Goal: Navigation & Orientation: Find specific page/section

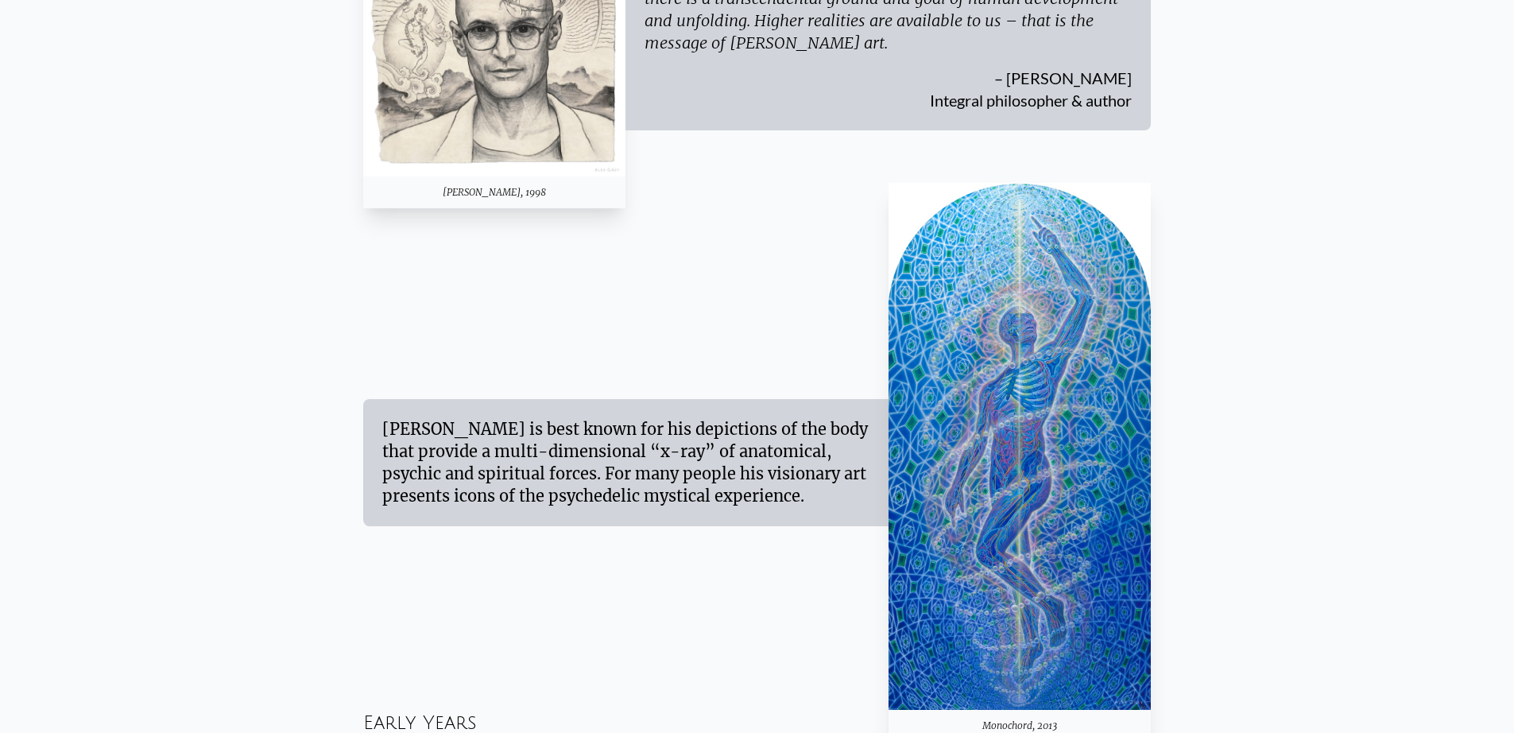
scroll to position [802, 0]
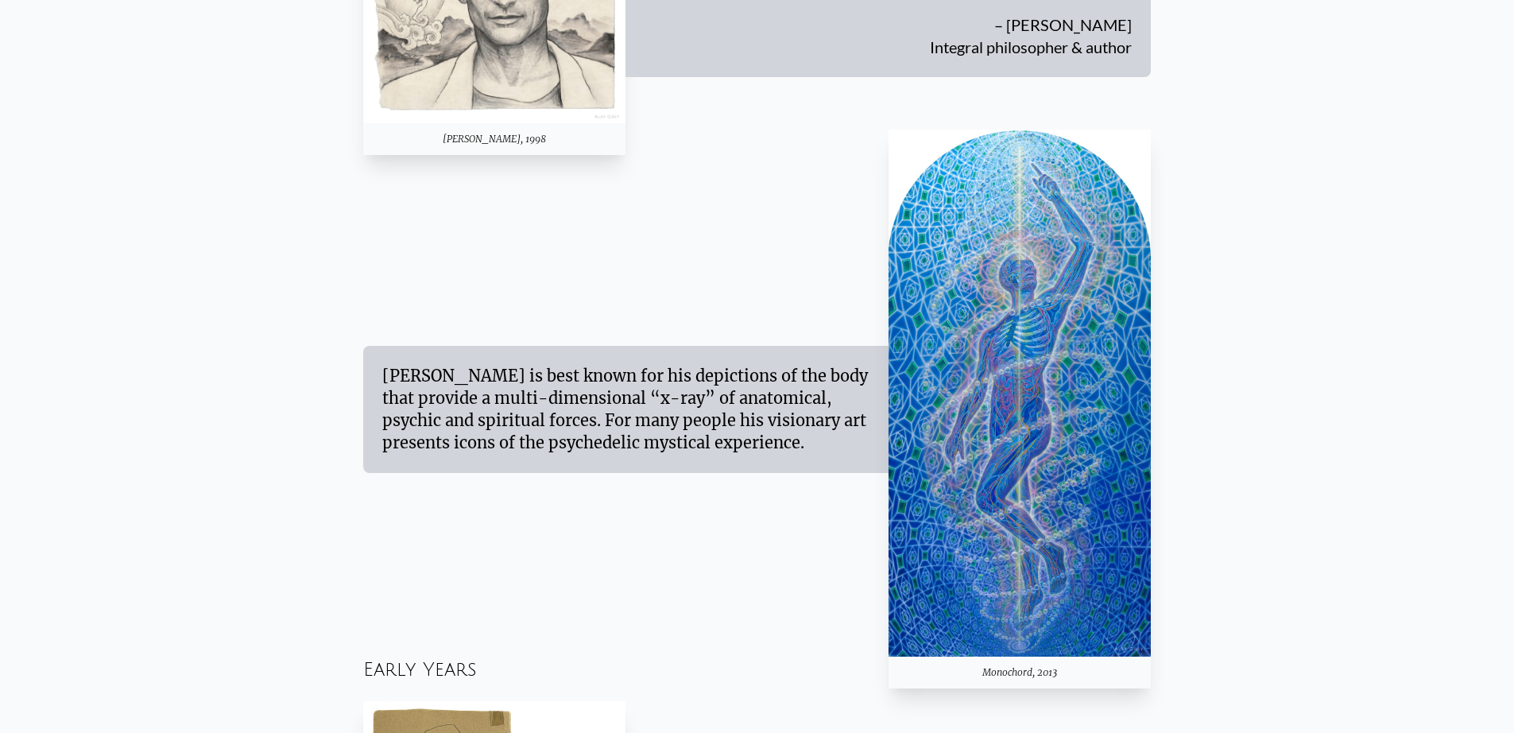
drag, startPoint x: 1525, startPoint y: 59, endPoint x: 1522, endPoint y: 90, distance: 31.1
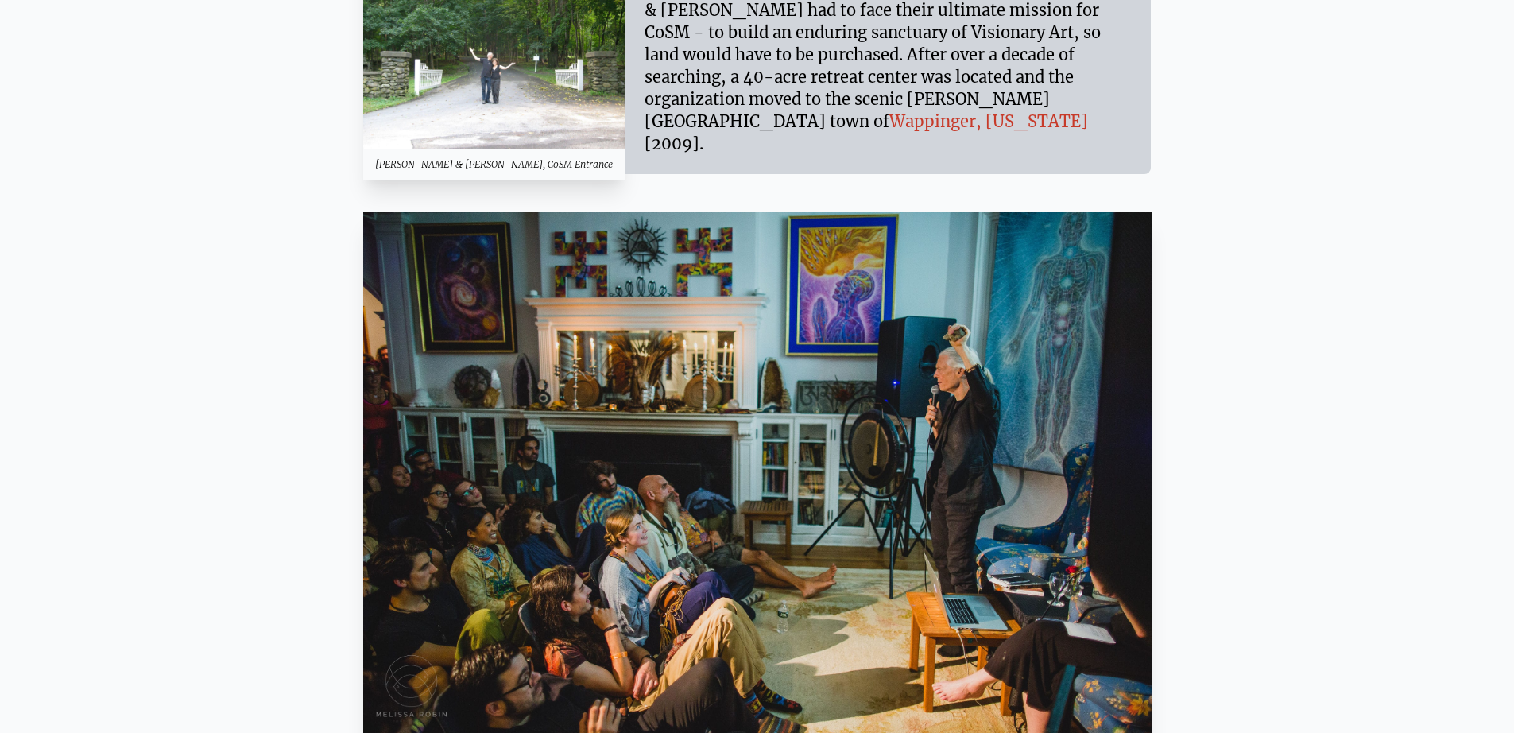
scroll to position [10452, 0]
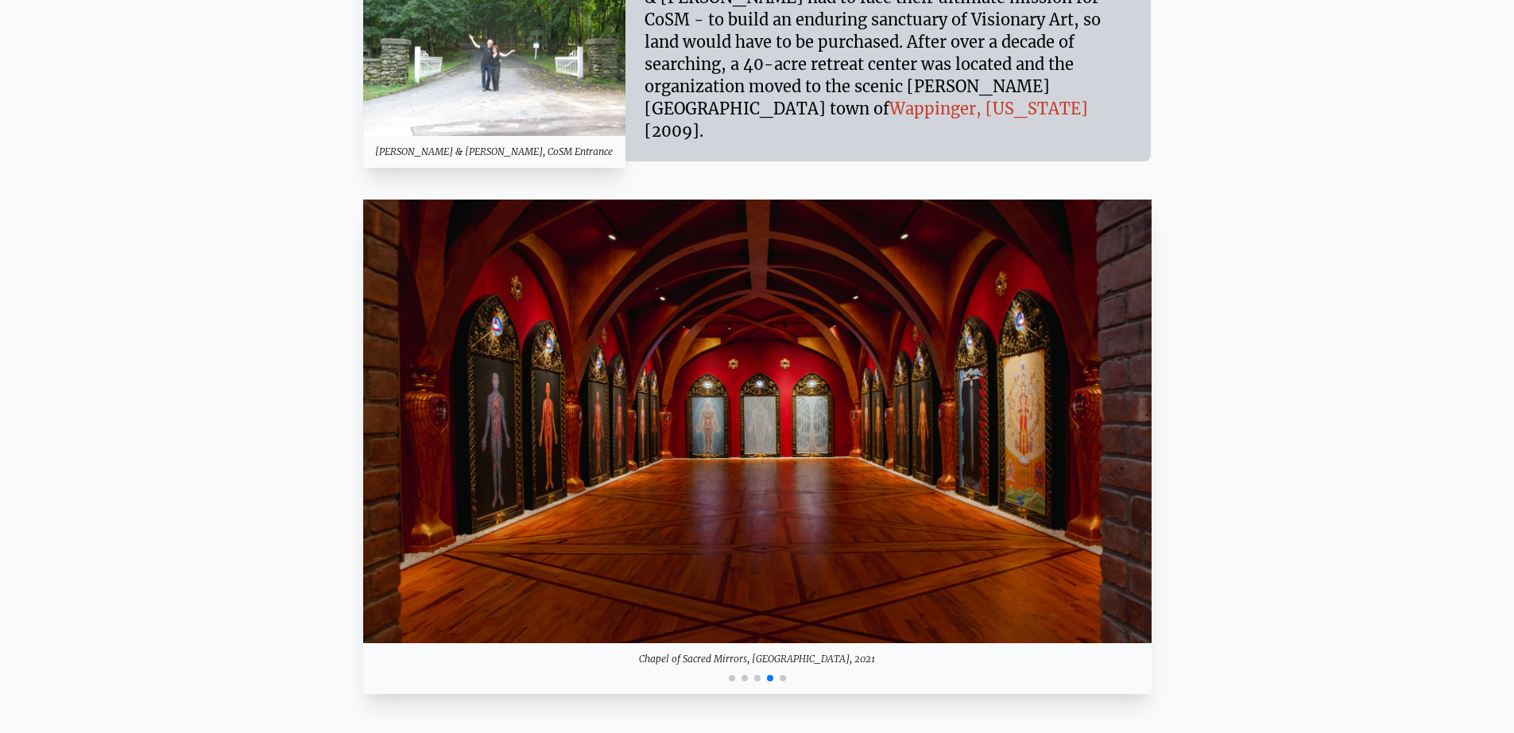
click at [781, 675] on span "Go to slide 5" at bounding box center [782, 678] width 6 height 6
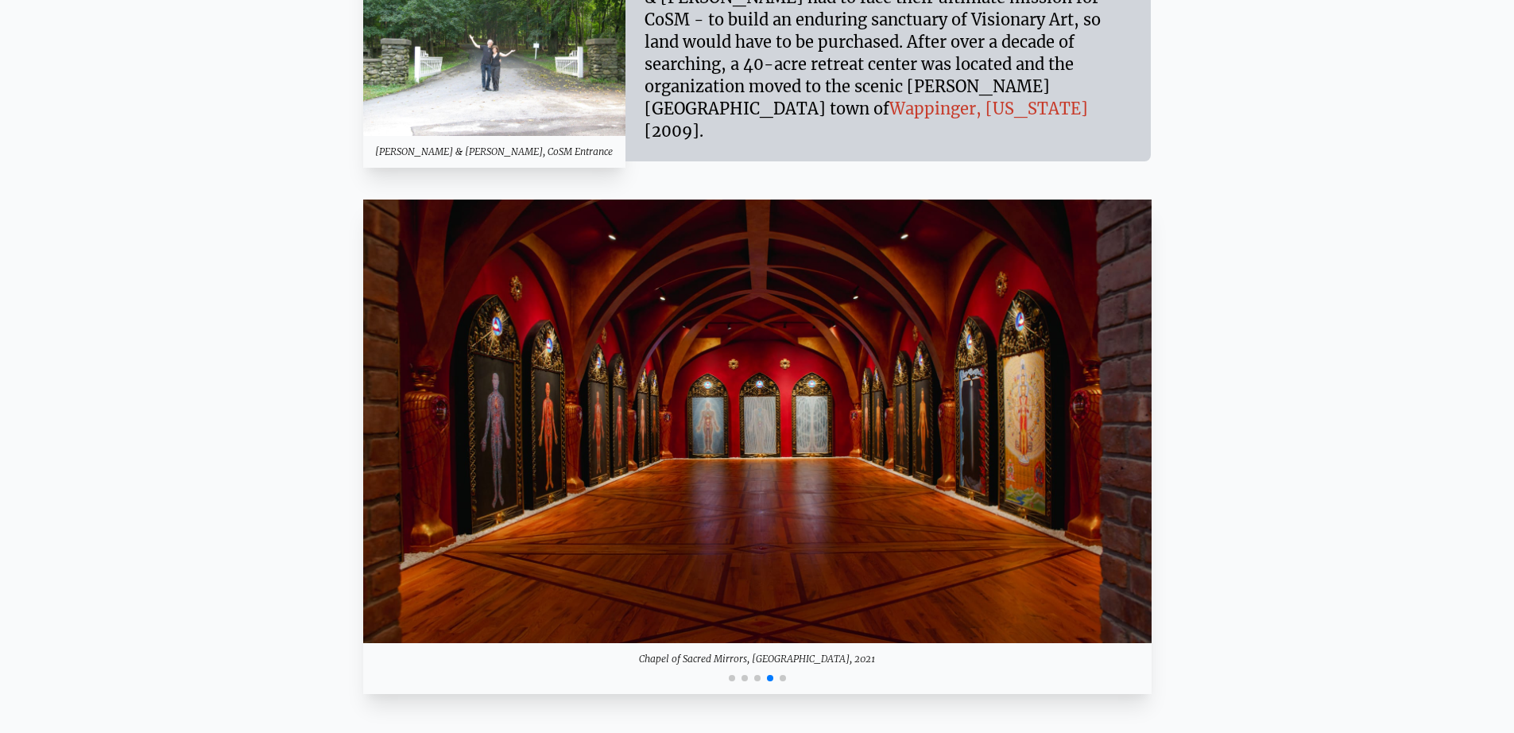
click at [787, 667] on div at bounding box center [757, 676] width 788 height 19
click at [781, 675] on span "Go to slide 5" at bounding box center [782, 678] width 6 height 6
